Goal: Information Seeking & Learning: Learn about a topic

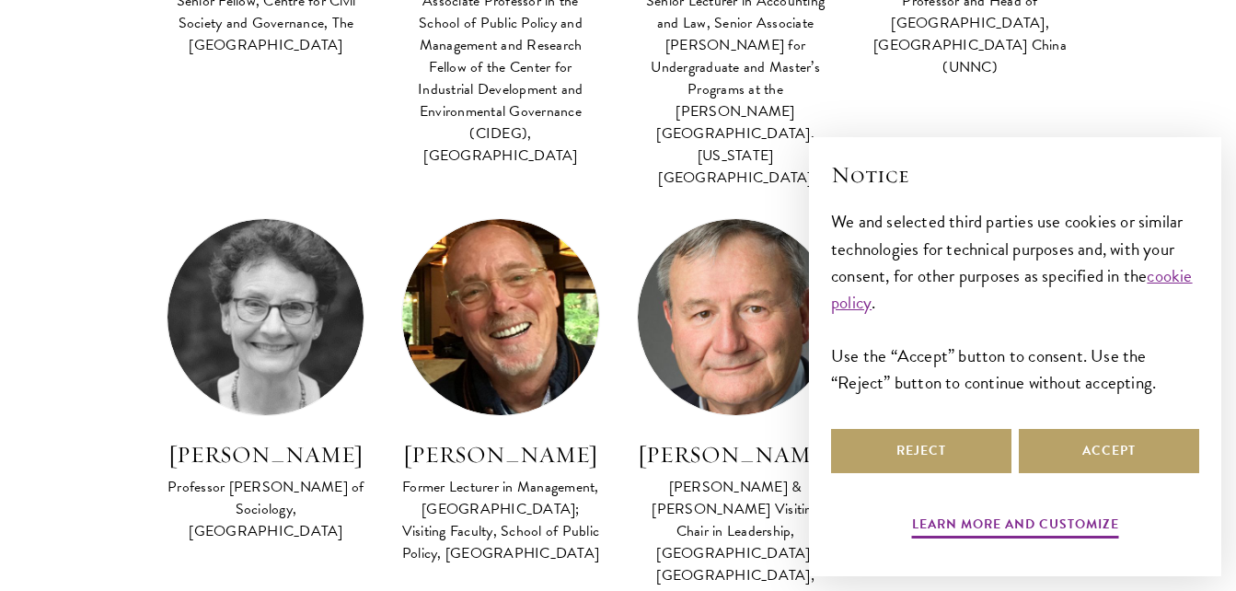
scroll to position [1542, 0]
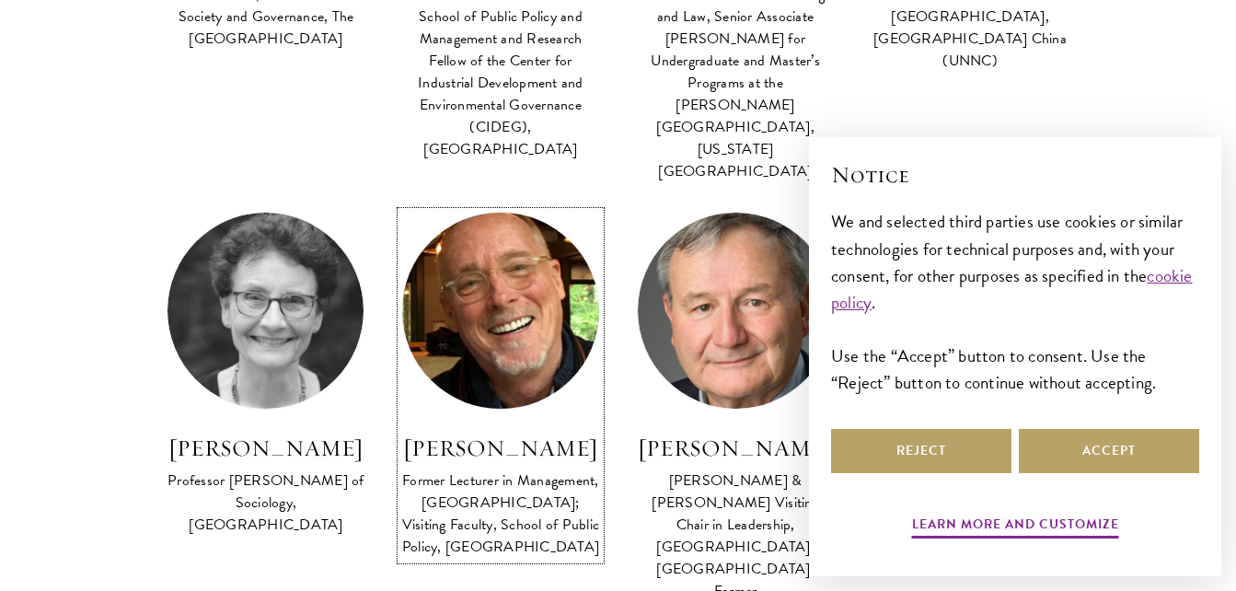
click at [496, 433] on h3 "[PERSON_NAME]" at bounding box center [500, 448] width 198 height 31
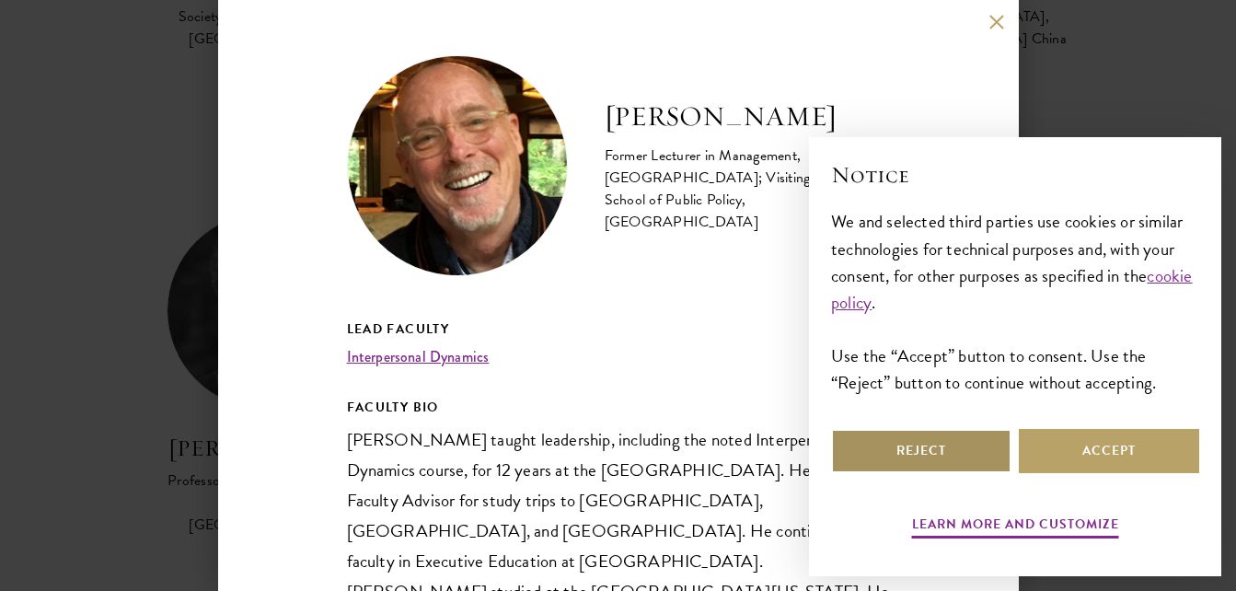
click at [936, 464] on button "Reject" at bounding box center [921, 451] width 180 height 44
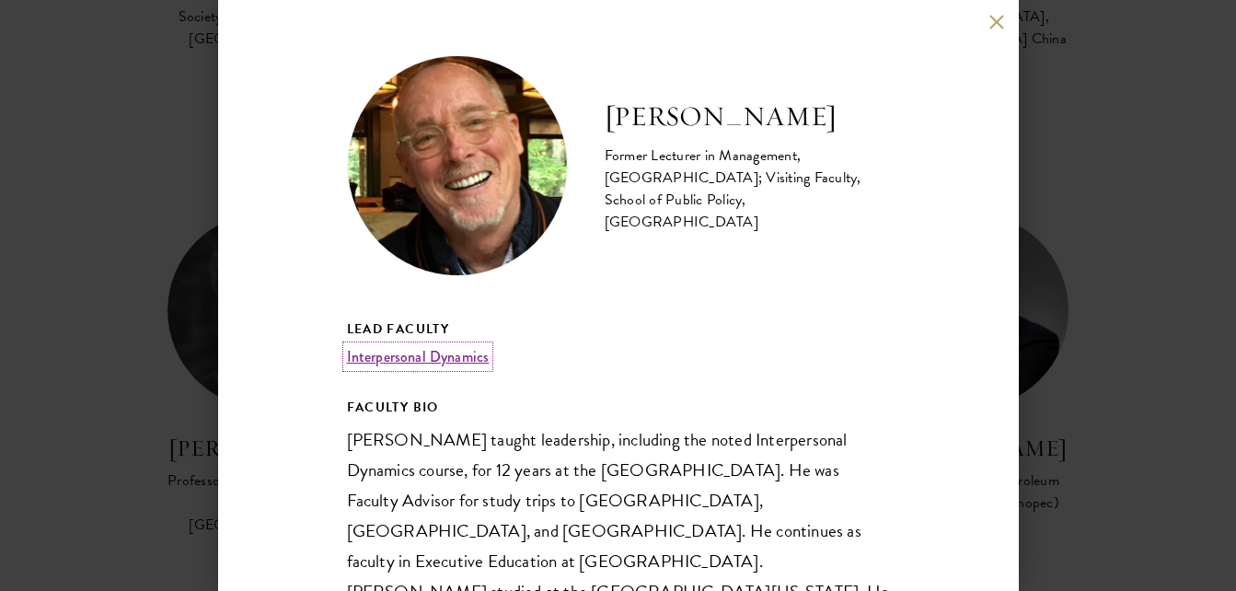
click at [440, 355] on link "Interpersonal Dynamics" at bounding box center [418, 356] width 143 height 21
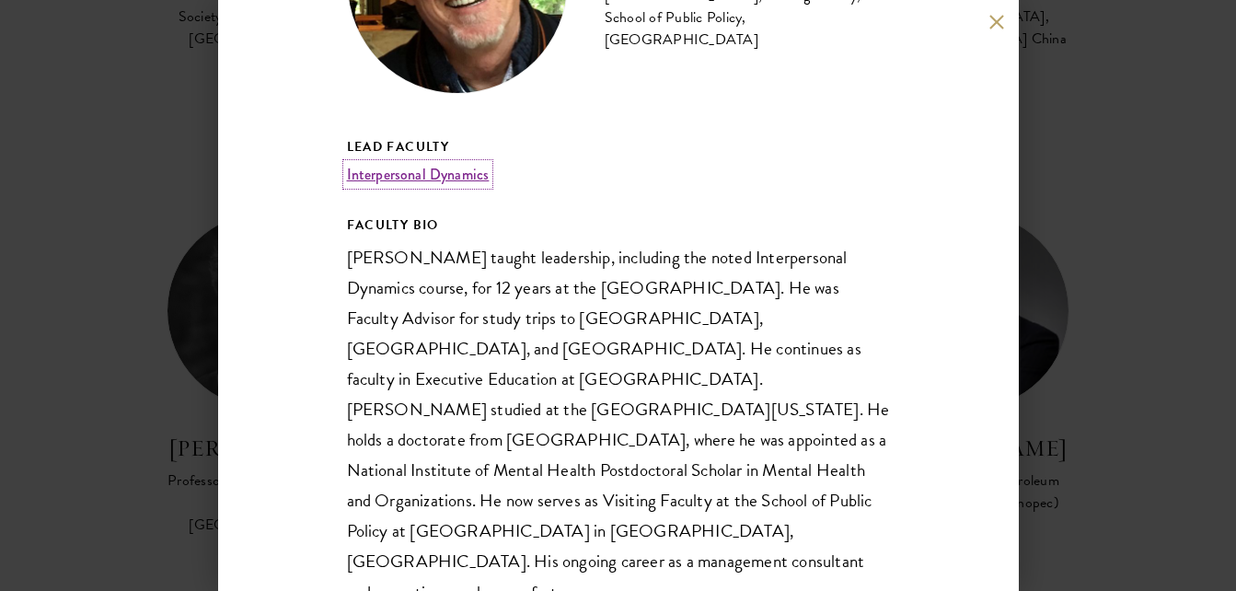
scroll to position [192, 0]
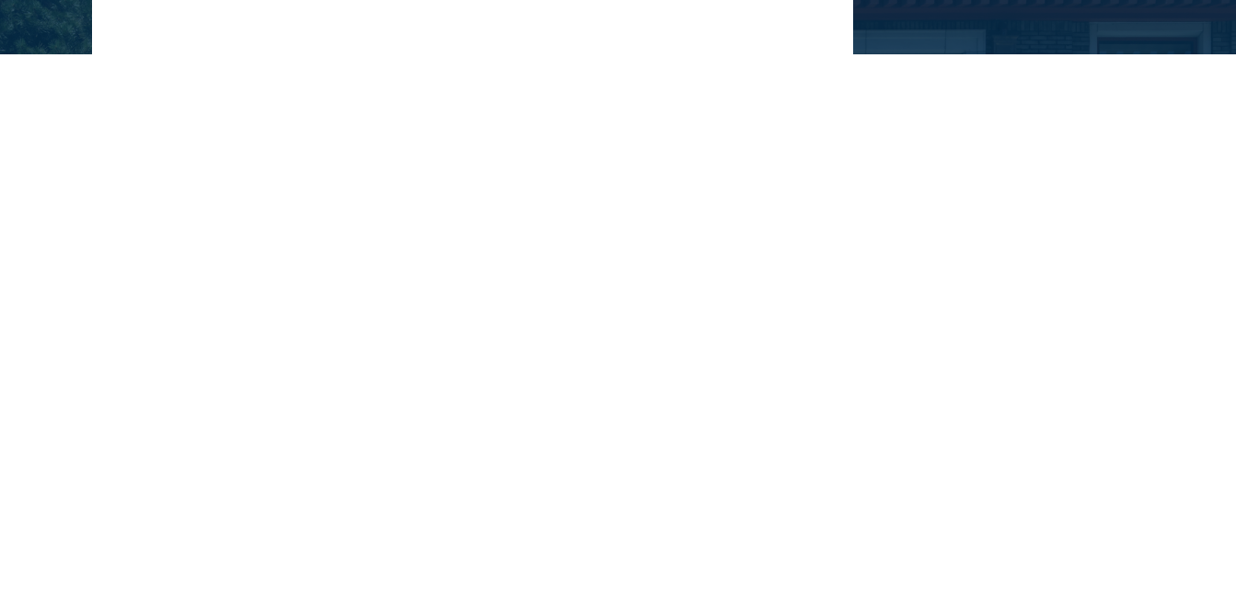
scroll to position [542, 0]
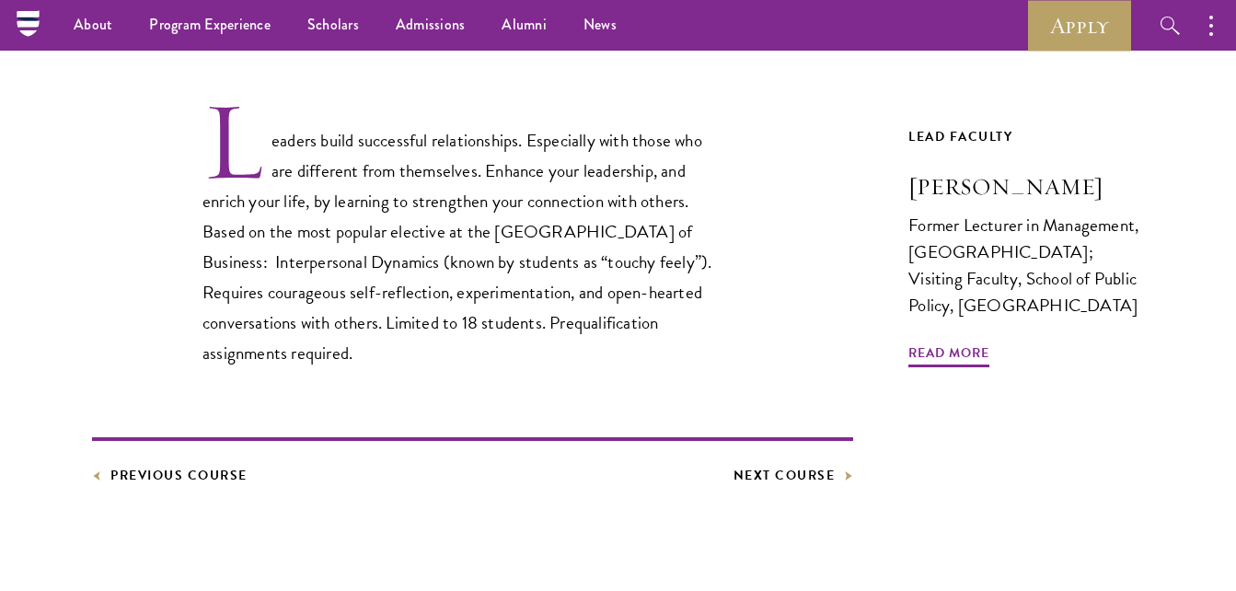
scroll to position [542, 0]
